Goal: Task Accomplishment & Management: Use online tool/utility

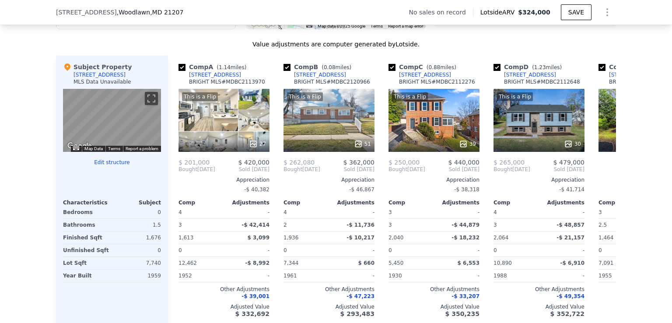
scroll to position [806, 0]
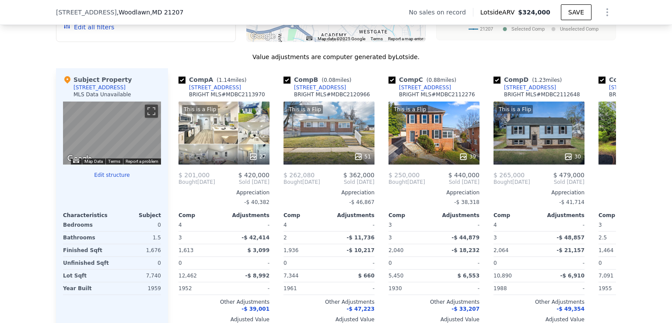
click at [112, 179] on button "Edit structure" at bounding box center [112, 175] width 98 height 7
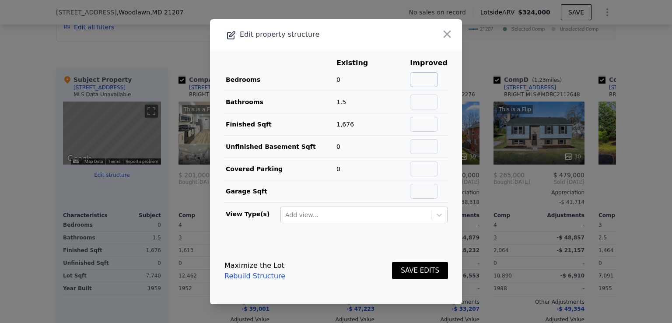
click at [429, 84] on input "text" at bounding box center [424, 79] width 28 height 15
type input "4"
click at [426, 98] on input "text" at bounding box center [424, 102] width 28 height 15
type input "3"
click at [423, 144] on input "text" at bounding box center [424, 146] width 28 height 15
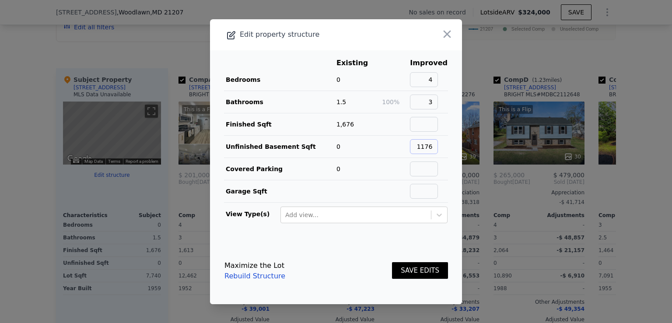
type input "1176"
click at [424, 128] on input "text" at bounding box center [424, 124] width 28 height 15
type input "1176"
click at [409, 265] on button "SAVE EDITS" at bounding box center [420, 270] width 56 height 17
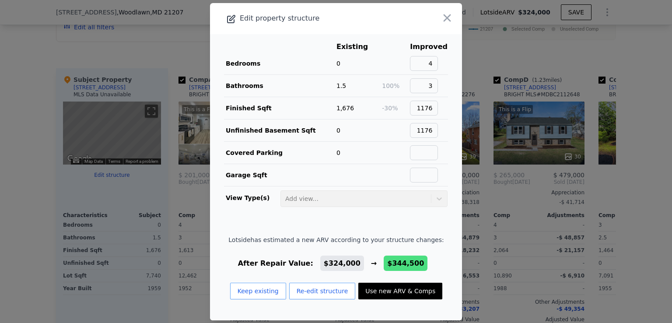
click at [367, 293] on button "Use new ARV & Comps" at bounding box center [400, 291] width 84 height 17
type input "1020"
type input "1613"
type input "5214"
checkbox input "true"
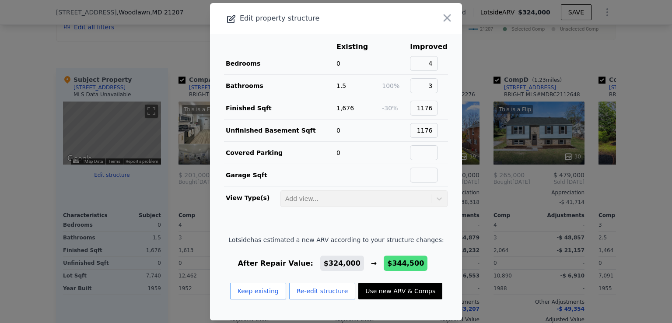
checkbox input "true"
type input "$ 344,500"
type input "$ 49,277"
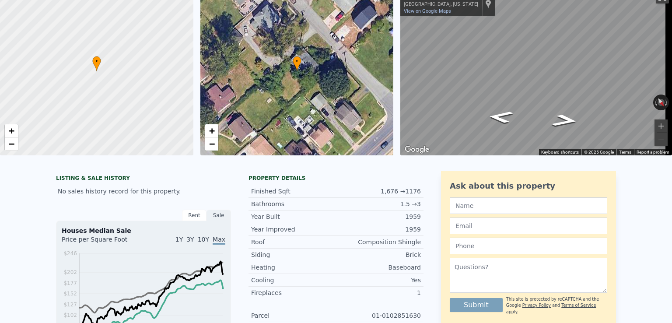
scroll to position [0, 0]
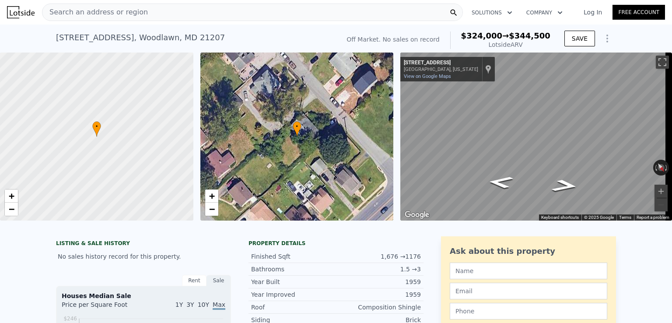
click at [185, 4] on div "Search an address or region" at bounding box center [252, 13] width 421 height 18
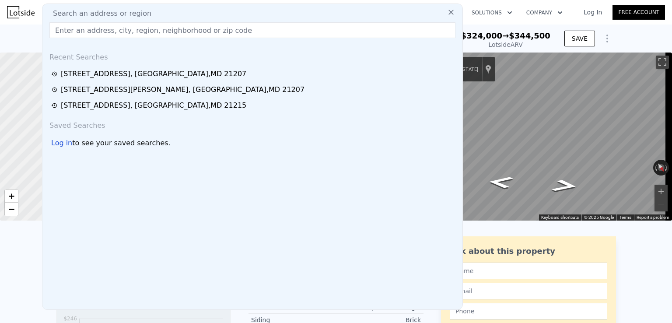
type input "4"
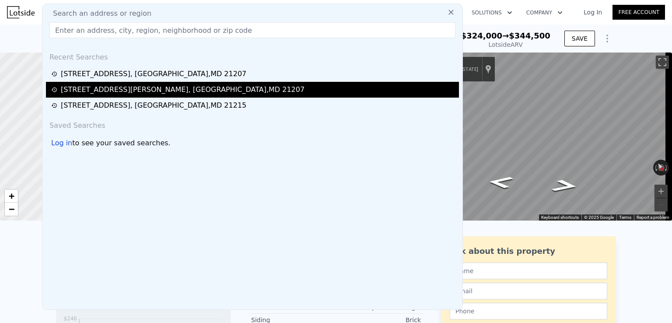
click at [112, 88] on div "[STREET_ADDRESS][PERSON_NAME]" at bounding box center [183, 89] width 244 height 11
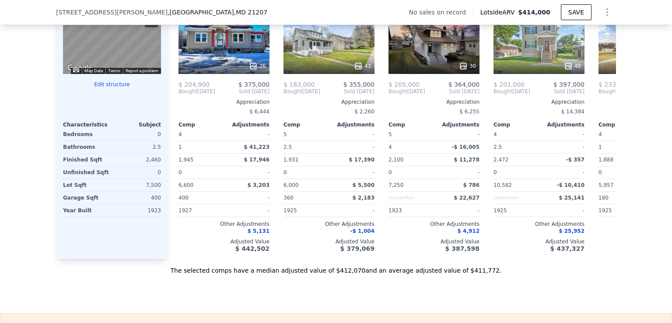
scroll to position [903, 0]
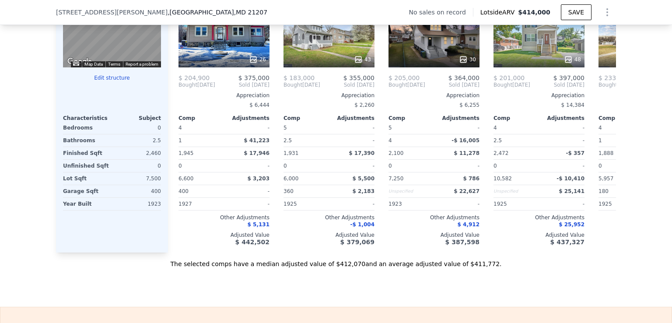
click at [108, 81] on button "Edit structure" at bounding box center [112, 77] width 98 height 7
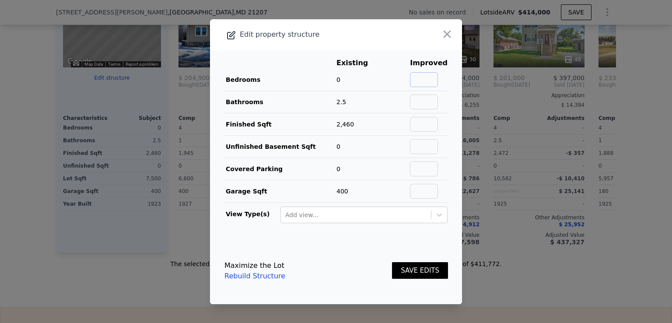
click at [420, 78] on input "text" at bounding box center [424, 79] width 28 height 15
type input "4"
click at [421, 95] on input "text" at bounding box center [424, 102] width 28 height 15
type input "2"
click at [429, 151] on input "text" at bounding box center [424, 146] width 28 height 15
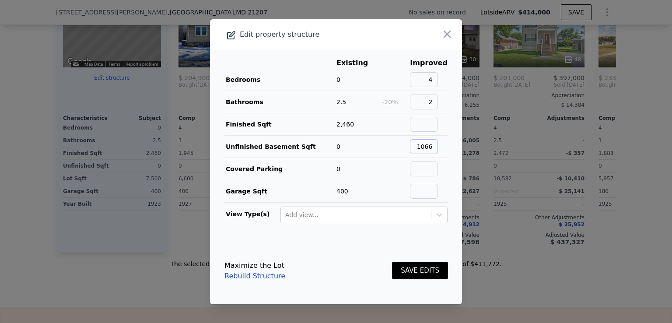
type input "1066"
click at [406, 274] on button "SAVE EDITS" at bounding box center [420, 270] width 56 height 17
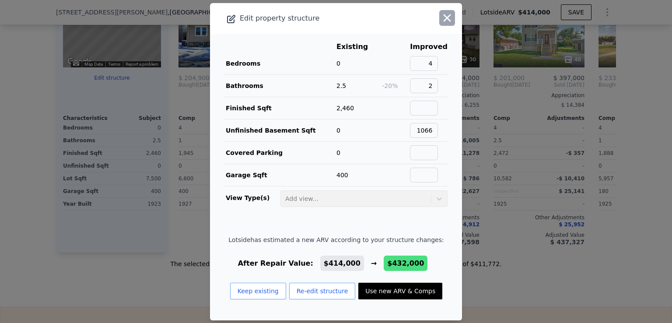
click at [441, 22] on icon "button" at bounding box center [447, 18] width 12 height 12
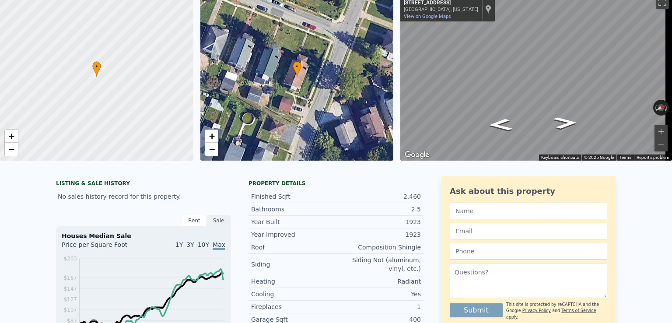
scroll to position [3, 0]
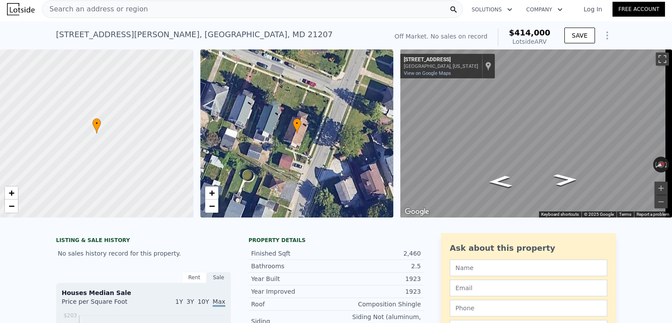
click at [152, 13] on div "Search an address or region" at bounding box center [252, 9] width 421 height 18
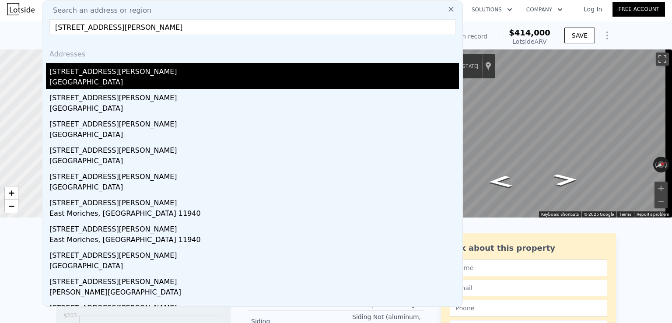
type input "[STREET_ADDRESS][PERSON_NAME]"
click at [98, 72] on div "[STREET_ADDRESS][PERSON_NAME]" at bounding box center [254, 70] width 410 height 14
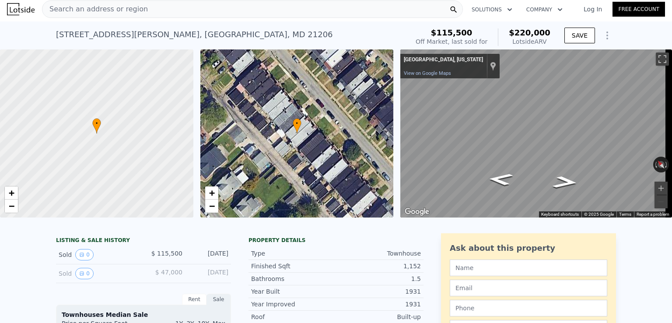
click at [136, 7] on div "Search an address or region" at bounding box center [252, 9] width 421 height 18
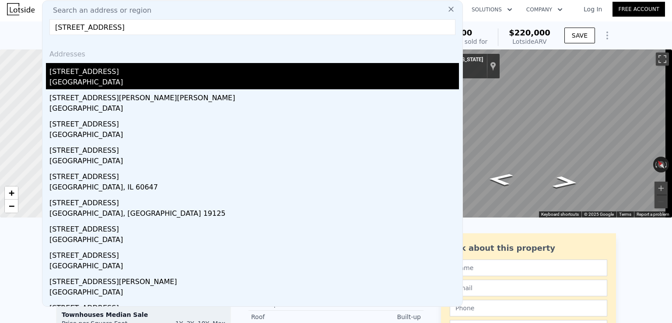
type input "[STREET_ADDRESS]"
click at [95, 79] on div "[GEOGRAPHIC_DATA]" at bounding box center [254, 83] width 410 height 12
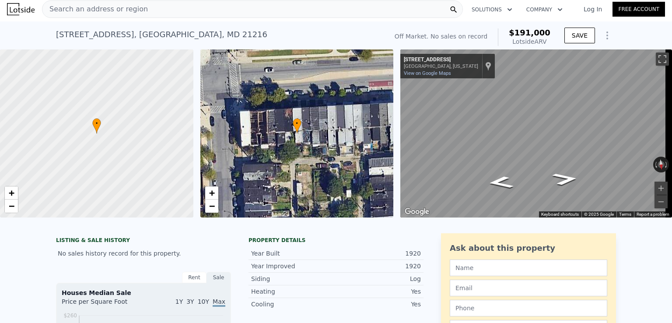
click at [169, 5] on div "Search an address or region" at bounding box center [252, 9] width 421 height 18
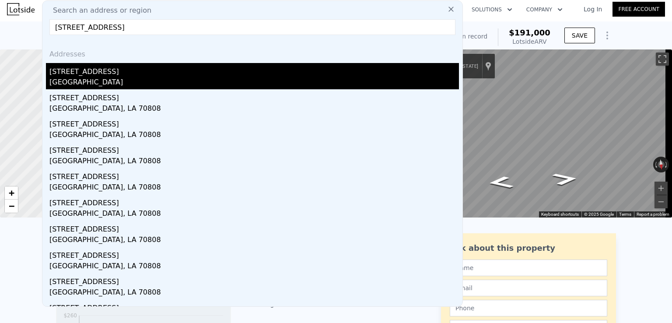
type input "[STREET_ADDRESS]"
click at [182, 70] on div "[STREET_ADDRESS]" at bounding box center [254, 70] width 410 height 14
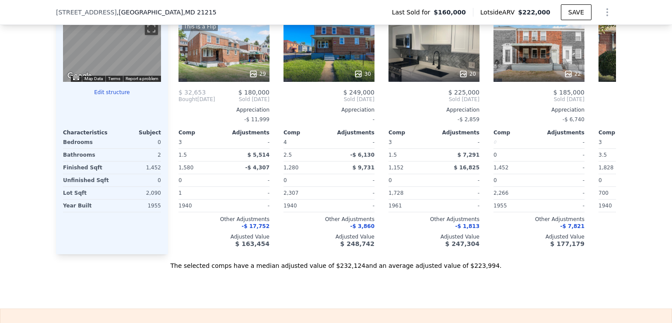
scroll to position [940, 0]
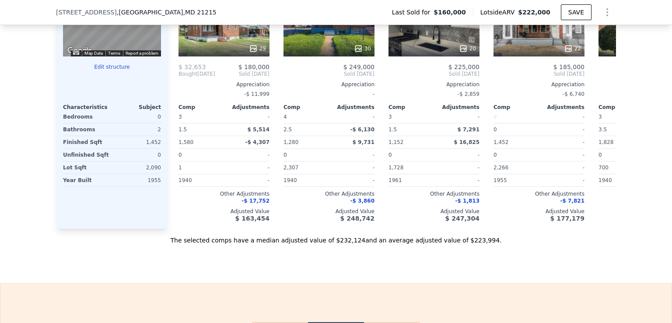
click at [103, 70] on button "Edit structure" at bounding box center [112, 66] width 98 height 7
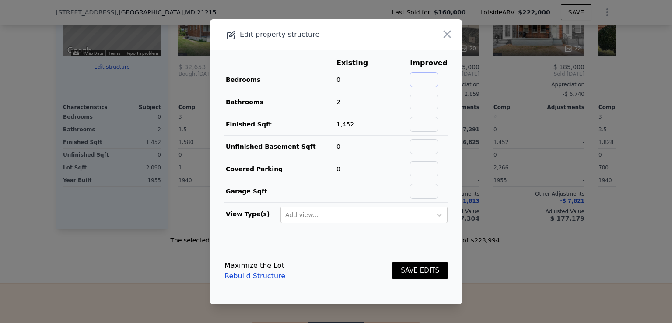
click at [420, 80] on input "text" at bounding box center [424, 79] width 28 height 15
type input "4"
click at [427, 101] on input "text" at bounding box center [424, 102] width 28 height 15
type input "2"
click at [429, 152] on input "text" at bounding box center [424, 146] width 28 height 15
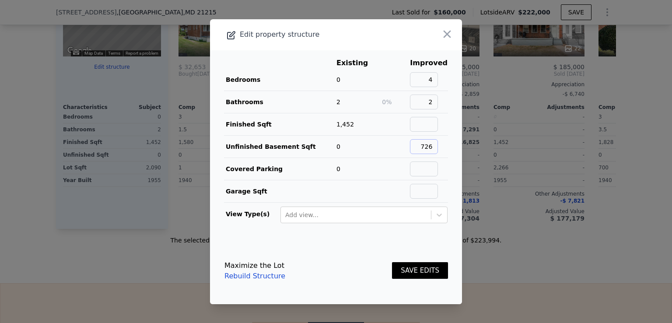
type input "726"
click at [414, 266] on button "SAVE EDITS" at bounding box center [420, 270] width 56 height 17
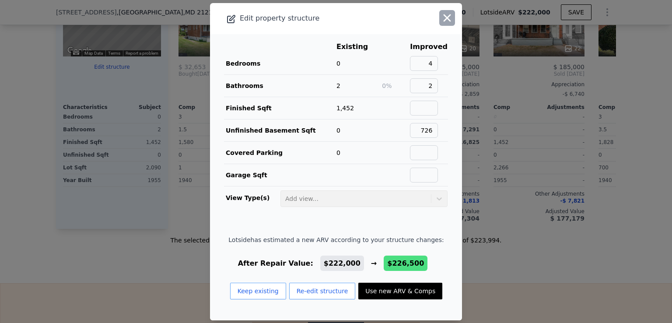
click at [441, 19] on icon "button" at bounding box center [447, 18] width 12 height 12
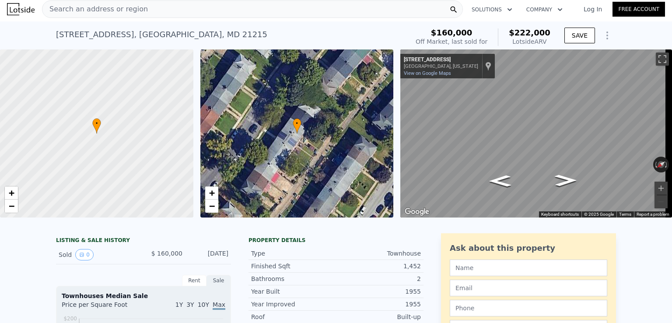
scroll to position [0, 0]
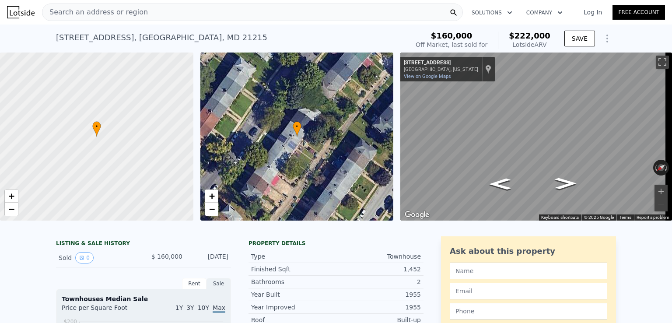
click at [220, 11] on div "Search an address or region" at bounding box center [252, 13] width 421 height 18
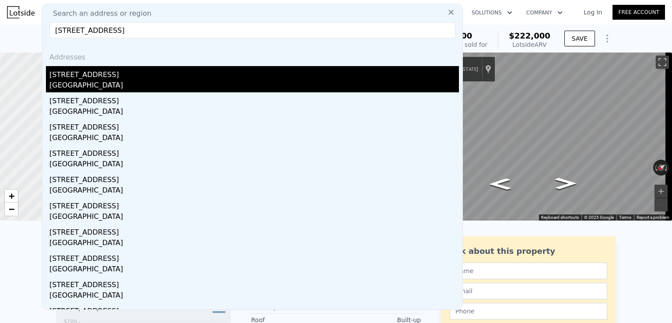
type input "[STREET_ADDRESS]"
click at [168, 72] on div "[STREET_ADDRESS]" at bounding box center [254, 73] width 410 height 14
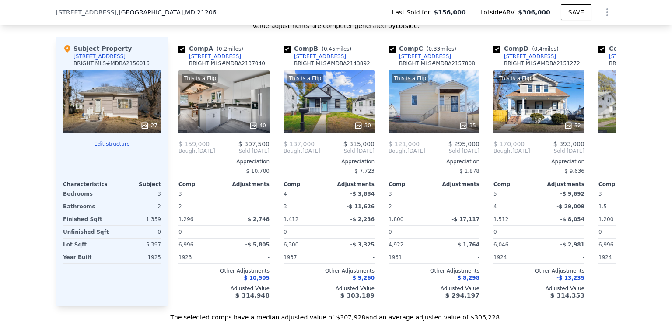
scroll to position [958, 0]
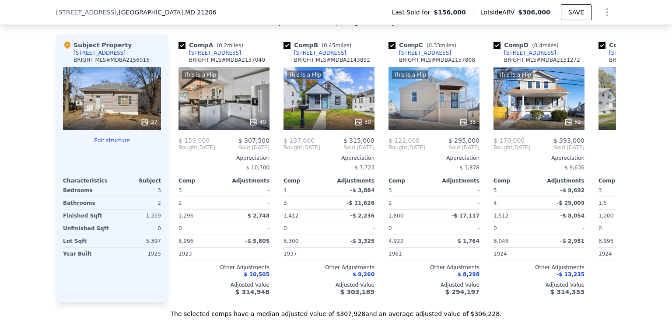
click at [105, 144] on button "Edit structure" at bounding box center [112, 140] width 98 height 7
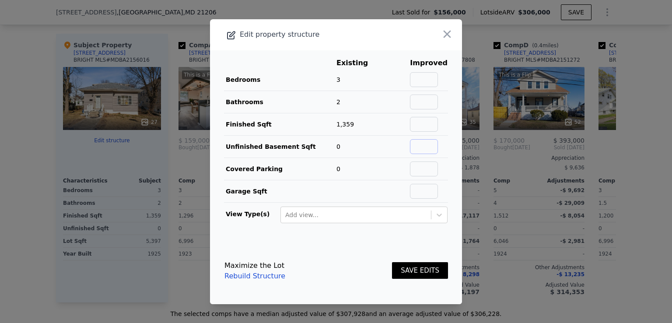
click at [419, 146] on input "text" at bounding box center [424, 146] width 28 height 15
type input "906"
click at [406, 268] on button "SAVE EDITS" at bounding box center [420, 270] width 56 height 17
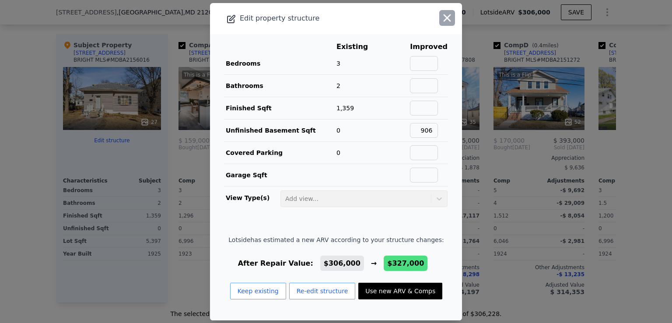
click at [441, 16] on icon "button" at bounding box center [447, 18] width 12 height 12
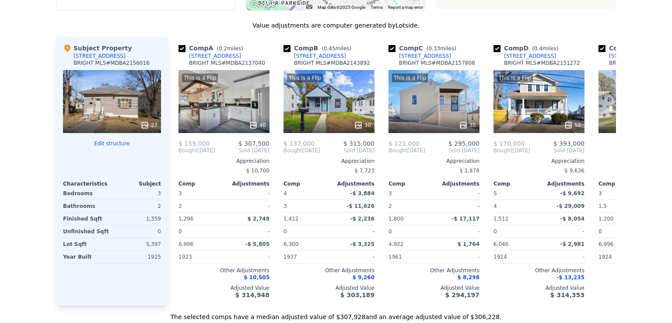
scroll to position [0, 0]
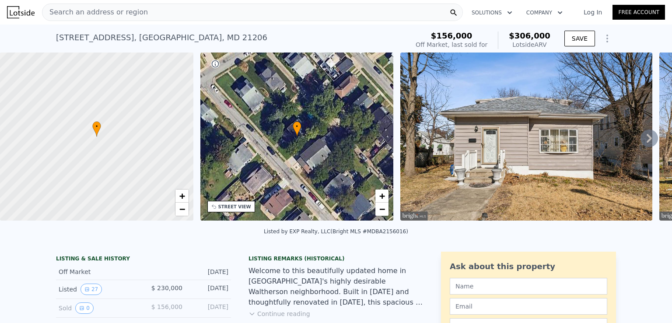
click at [174, 13] on div "Search an address or region" at bounding box center [252, 13] width 421 height 18
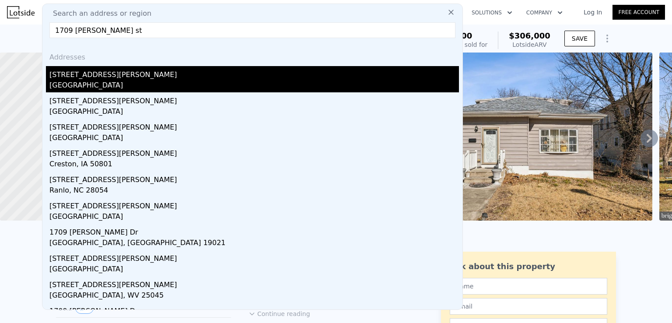
type input "1709 [PERSON_NAME] st"
click at [129, 74] on div "[STREET_ADDRESS][PERSON_NAME]" at bounding box center [254, 73] width 410 height 14
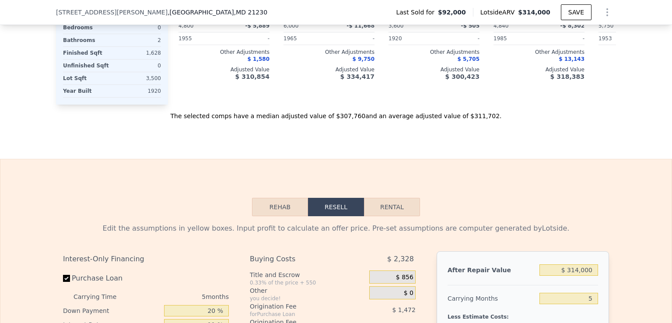
scroll to position [863, 0]
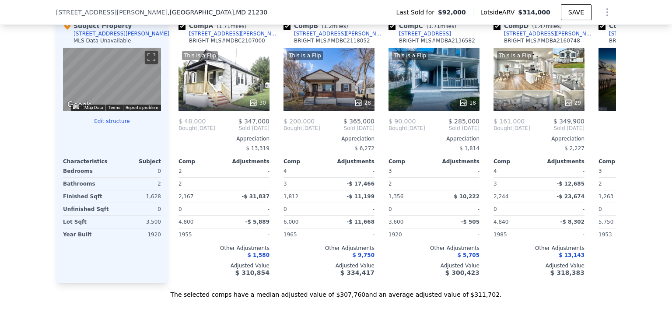
click at [103, 125] on button "Edit structure" at bounding box center [112, 121] width 98 height 7
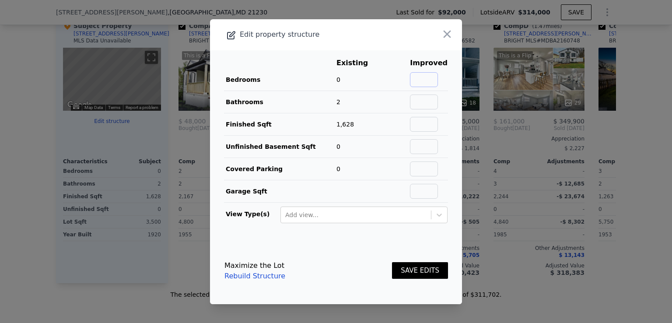
click at [422, 81] on input "text" at bounding box center [424, 79] width 28 height 15
type input "3"
click at [420, 144] on input "text" at bounding box center [424, 146] width 28 height 15
type input "736"
click at [412, 270] on button "SAVE EDITS" at bounding box center [420, 270] width 56 height 17
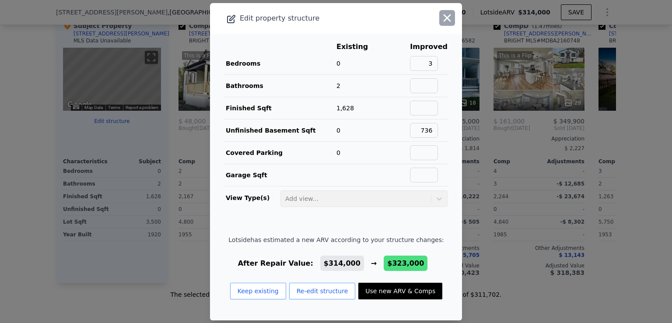
click at [444, 20] on icon "button" at bounding box center [447, 17] width 7 height 7
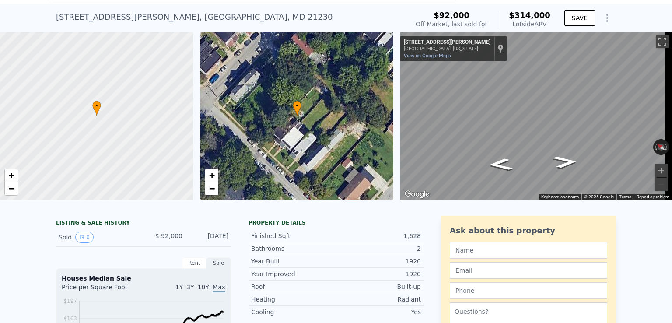
scroll to position [0, 0]
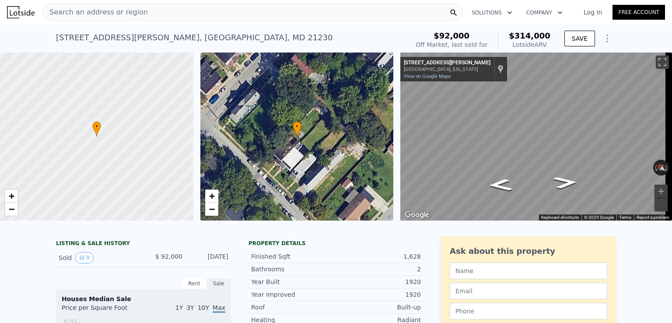
click at [252, 13] on div "Search an address or region" at bounding box center [252, 13] width 421 height 18
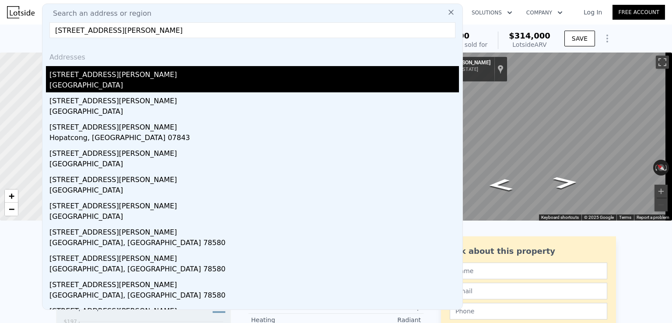
type input "[STREET_ADDRESS][PERSON_NAME]"
click at [183, 69] on div "[STREET_ADDRESS][PERSON_NAME]" at bounding box center [254, 73] width 410 height 14
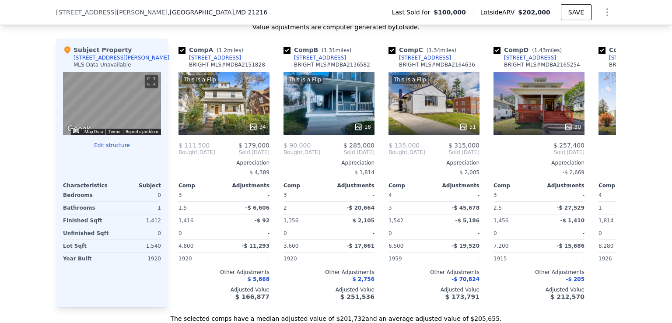
scroll to position [765, 0]
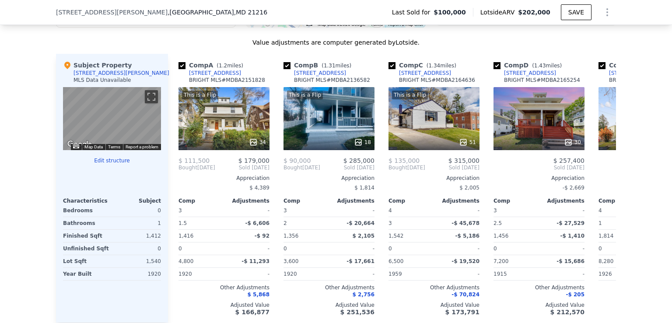
click at [104, 164] on button "Edit structure" at bounding box center [112, 160] width 98 height 7
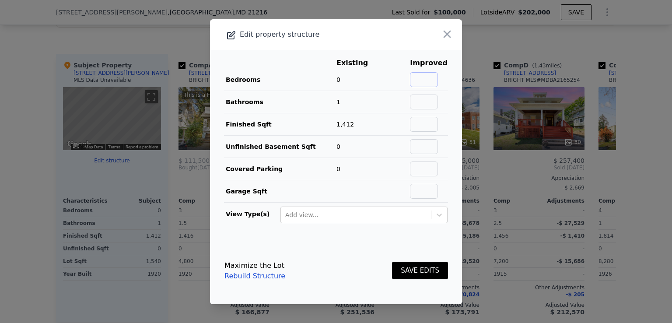
click at [424, 82] on input "text" at bounding box center [424, 79] width 28 height 15
type input "3"
click at [422, 102] on input "text" at bounding box center [424, 102] width 28 height 15
type input "3"
click at [417, 153] on input "text" at bounding box center [424, 146] width 28 height 15
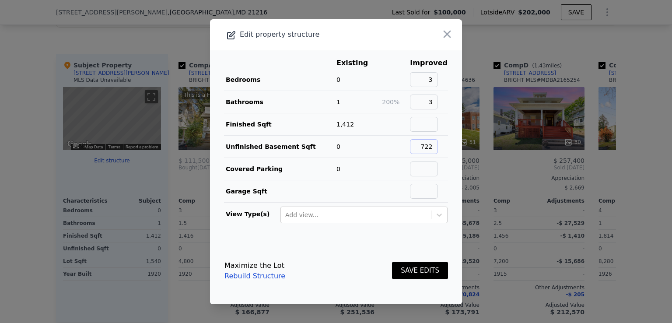
type input "722"
click at [405, 270] on button "SAVE EDITS" at bounding box center [420, 270] width 56 height 17
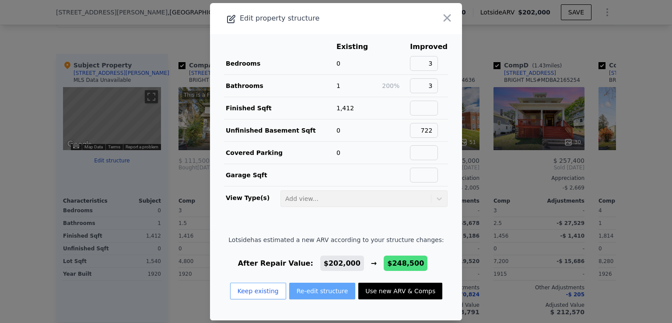
click at [304, 289] on button "Re-edit structure" at bounding box center [322, 291] width 67 height 17
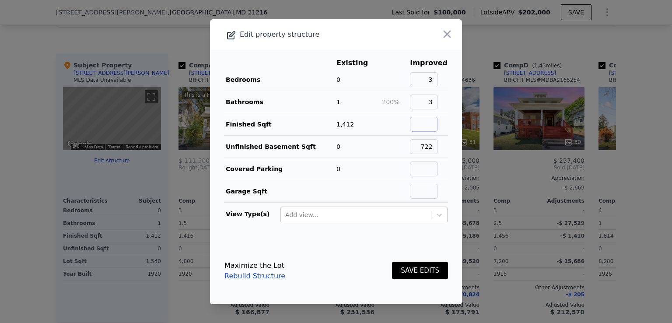
click at [431, 124] on input "text" at bounding box center [424, 124] width 28 height 15
type input "2130"
drag, startPoint x: 423, startPoint y: 142, endPoint x: 444, endPoint y: 143, distance: 20.6
click at [444, 143] on main "Existing Improved Bedrooms 0 3 Bathrooms 1 200% 3 Finished Sqft 1,412 51% 2130 …" at bounding box center [336, 143] width 252 height 187
type input "0"
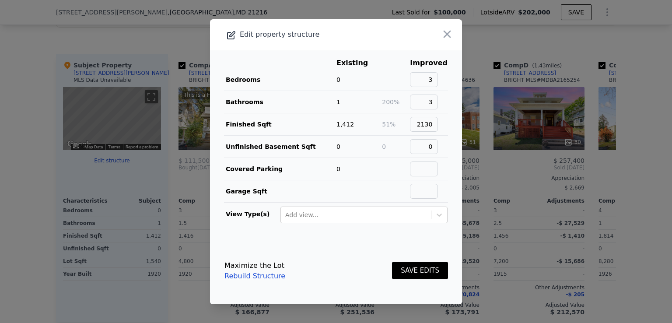
click at [411, 266] on button "SAVE EDITS" at bounding box center [420, 270] width 56 height 17
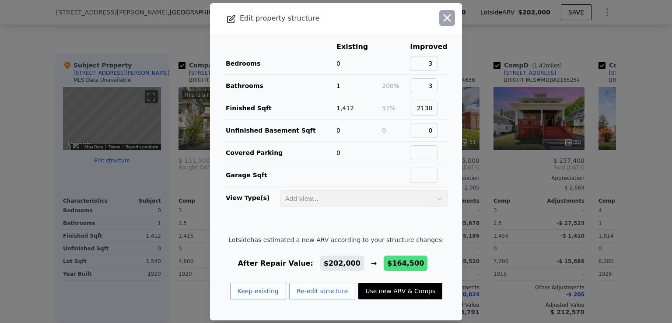
click at [441, 13] on icon "button" at bounding box center [447, 18] width 12 height 12
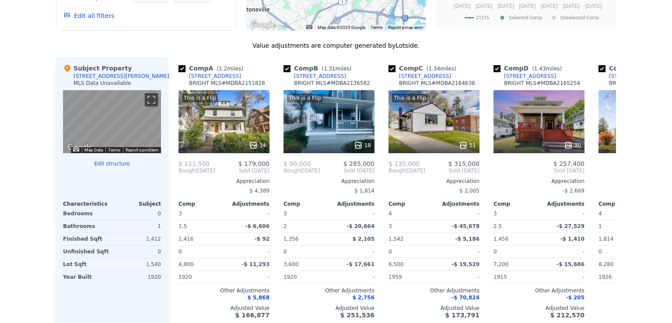
scroll to position [0, 0]
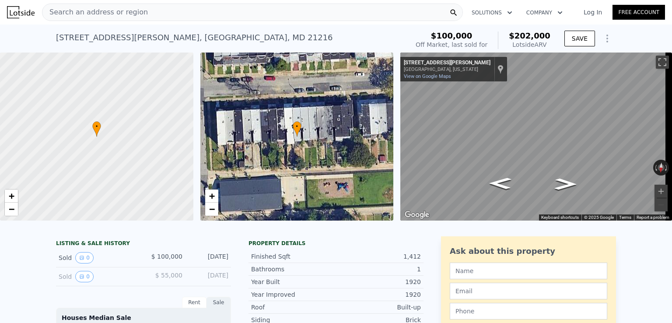
click at [165, 11] on div "Search an address or region" at bounding box center [252, 13] width 421 height 18
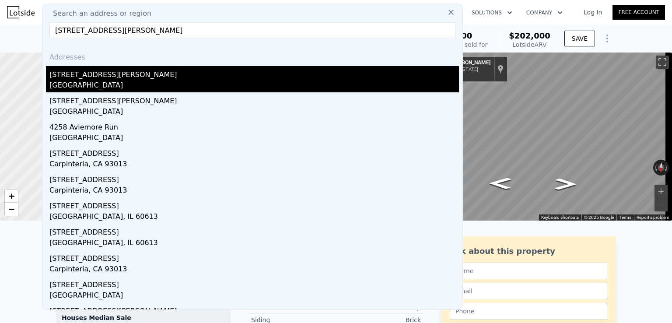
type input "[STREET_ADDRESS][PERSON_NAME]"
click at [114, 70] on div "[STREET_ADDRESS][PERSON_NAME]" at bounding box center [254, 73] width 410 height 14
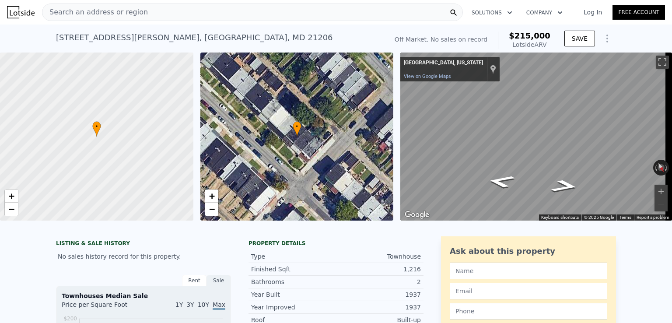
click at [131, 14] on span "Search an address or region" at bounding box center [94, 12] width 105 height 11
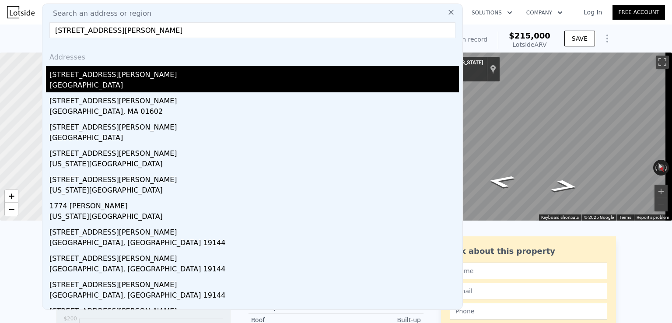
type input "[STREET_ADDRESS][PERSON_NAME]"
click at [91, 77] on div "[STREET_ADDRESS][PERSON_NAME]" at bounding box center [254, 73] width 410 height 14
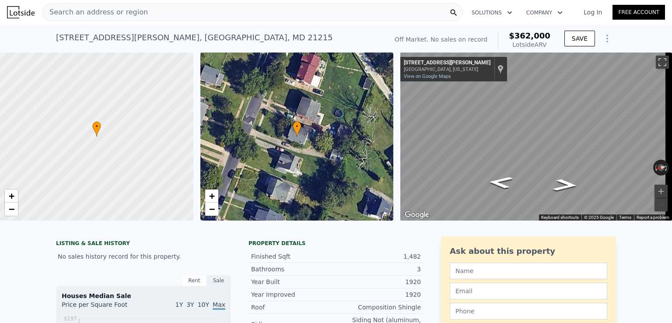
click at [168, 8] on div "Search an address or region" at bounding box center [252, 13] width 421 height 18
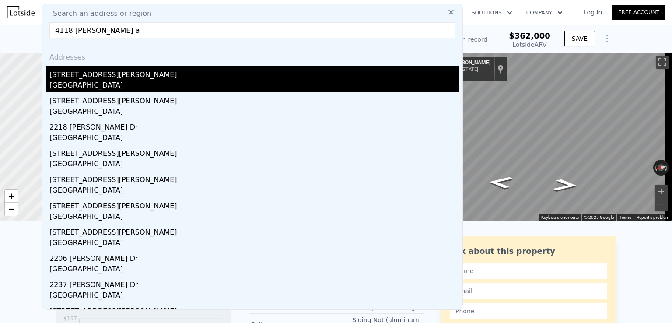
type input "4118 [PERSON_NAME] a"
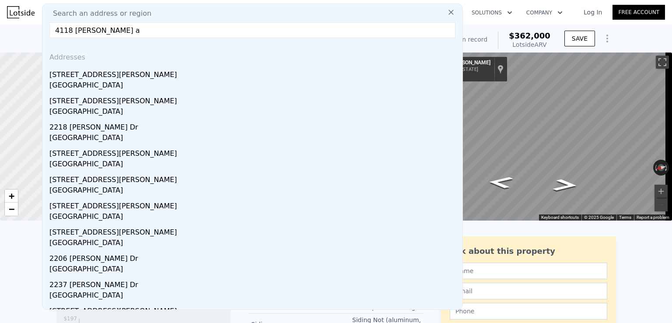
click at [121, 76] on div "[STREET_ADDRESS][PERSON_NAME]" at bounding box center [254, 73] width 410 height 14
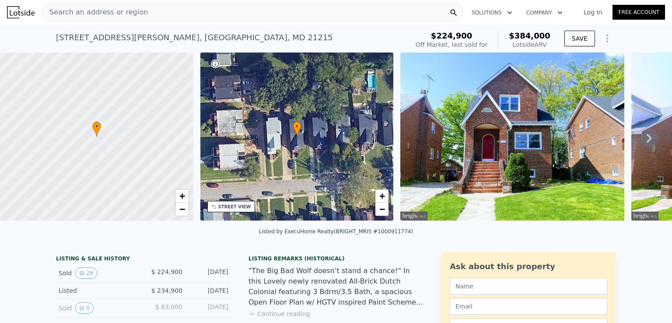
click at [255, 13] on div "Search an address or region" at bounding box center [252, 13] width 421 height 18
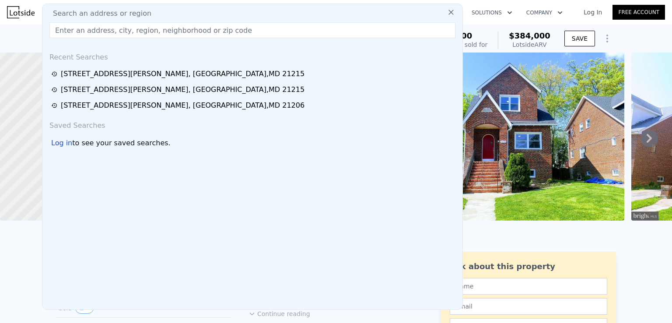
type input "9"
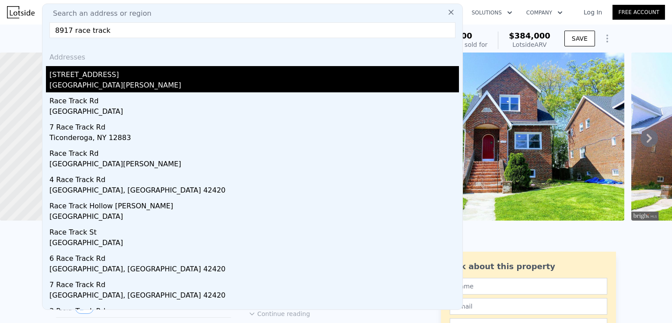
type input "8917 race track"
click at [170, 80] on div "[GEOGRAPHIC_DATA][PERSON_NAME]" at bounding box center [254, 86] width 410 height 12
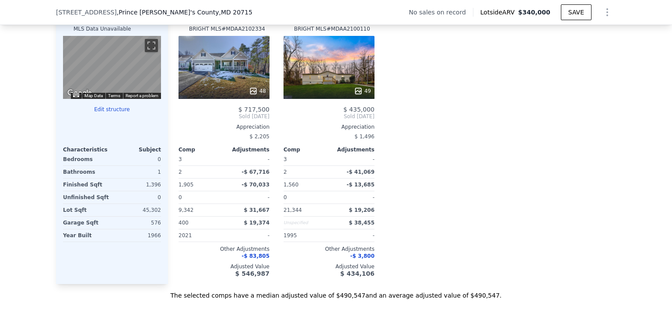
scroll to position [875, 0]
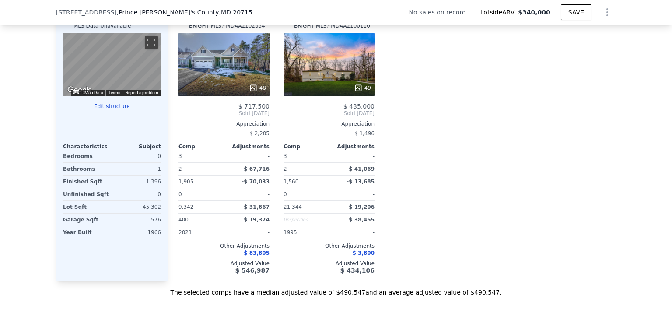
click at [111, 110] on button "Edit structure" at bounding box center [112, 106] width 98 height 7
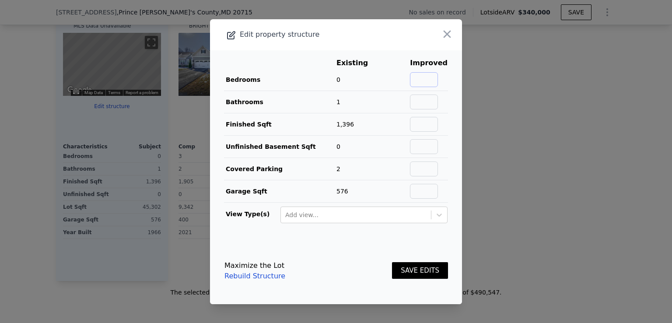
click at [419, 81] on input "text" at bounding box center [424, 79] width 28 height 15
type input "3"
click at [407, 267] on button "SAVE EDITS" at bounding box center [420, 270] width 56 height 17
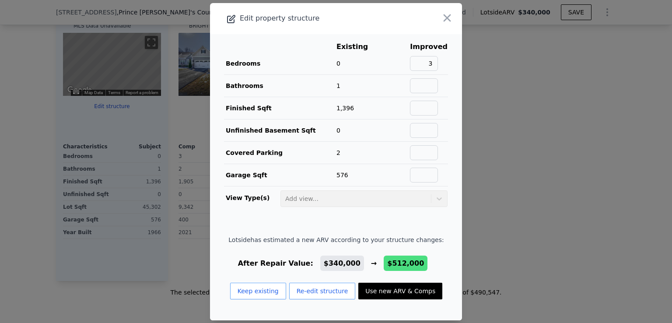
click at [378, 289] on button "Use new ARV & Comps" at bounding box center [400, 291] width 84 height 17
type input "$ 512,000"
type input "$ 191,684"
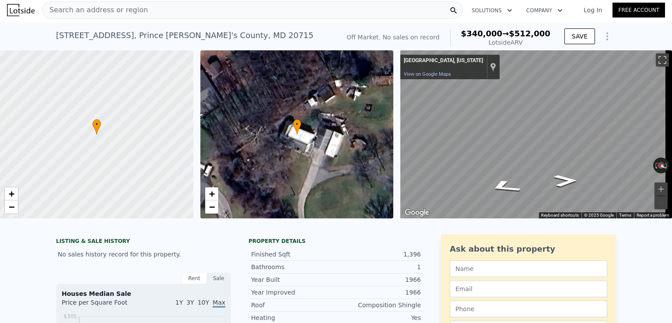
scroll to position [0, 0]
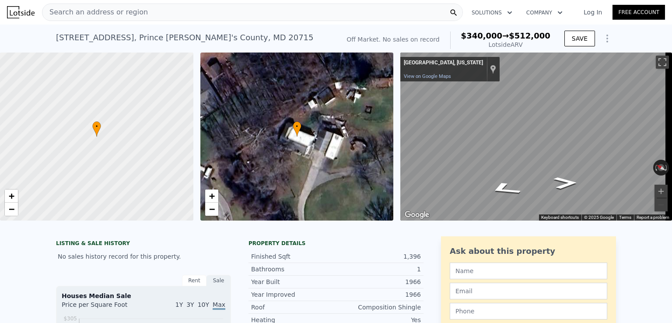
type input "$ 340,000"
type input "$ 30,003"
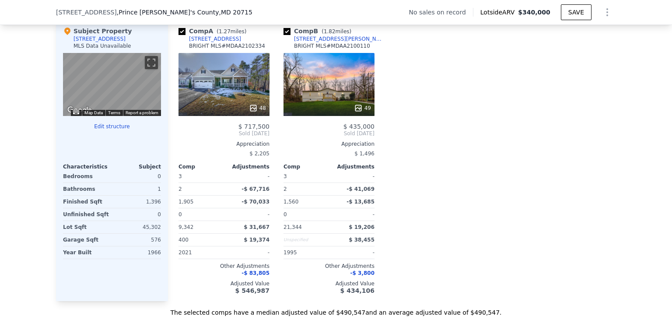
scroll to position [857, 0]
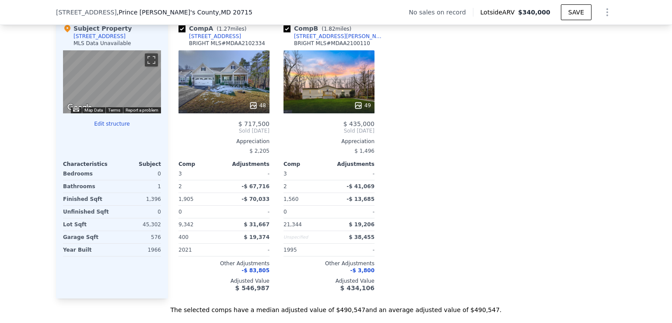
click at [111, 127] on button "Edit structure" at bounding box center [112, 123] width 98 height 7
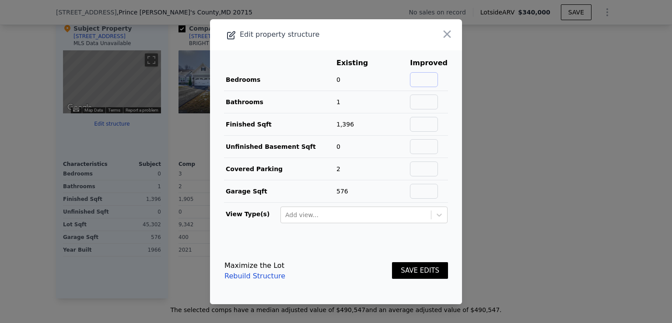
click at [420, 81] on input "text" at bounding box center [424, 79] width 28 height 15
type input "3"
type input "4"
click at [420, 99] on input "text" at bounding box center [424, 102] width 28 height 15
type input "2"
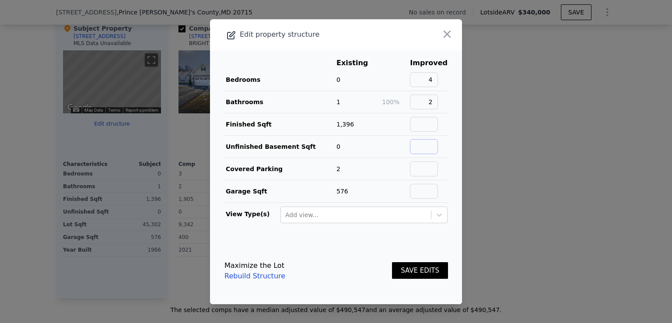
click at [425, 152] on input "text" at bounding box center [424, 146] width 28 height 15
click at [352, 165] on td "2" at bounding box center [359, 169] width 46 height 22
click at [417, 171] on input "text" at bounding box center [424, 168] width 28 height 15
type input "3"
click at [420, 151] on input "text" at bounding box center [424, 146] width 28 height 15
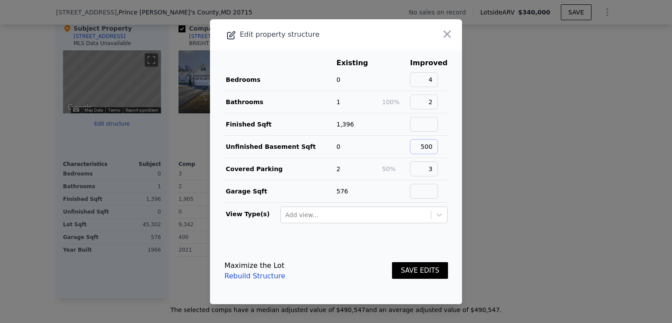
type input "500"
click at [402, 269] on button "SAVE EDITS" at bounding box center [420, 270] width 56 height 17
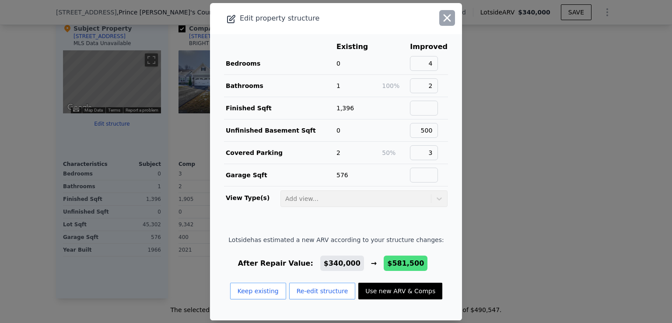
click at [444, 20] on icon "button" at bounding box center [447, 17] width 7 height 7
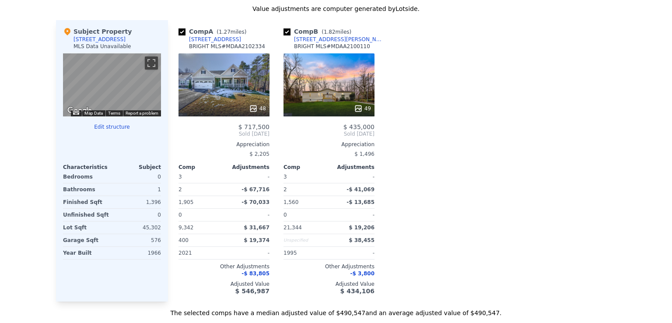
scroll to position [0, 0]
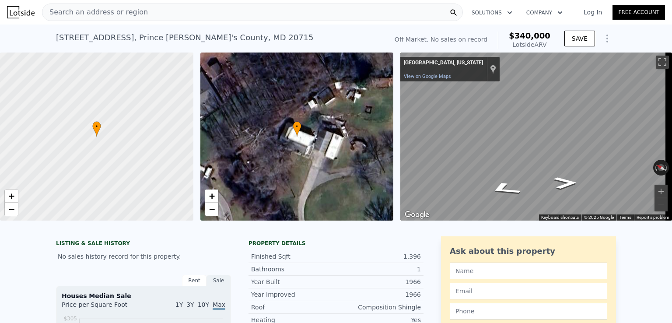
click at [104, 12] on span "Search an address or region" at bounding box center [94, 12] width 105 height 11
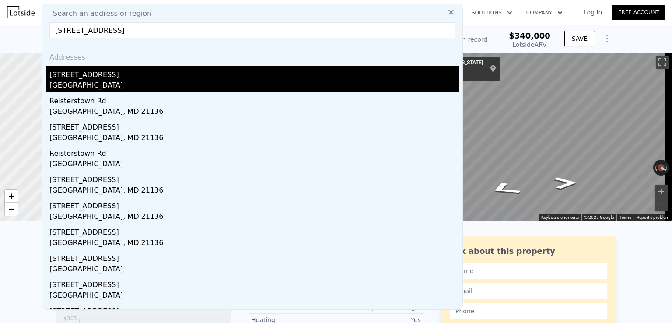
type input "[STREET_ADDRESS]"
click at [81, 76] on div "[STREET_ADDRESS]" at bounding box center [254, 73] width 410 height 14
